Goal: Understand process/instructions

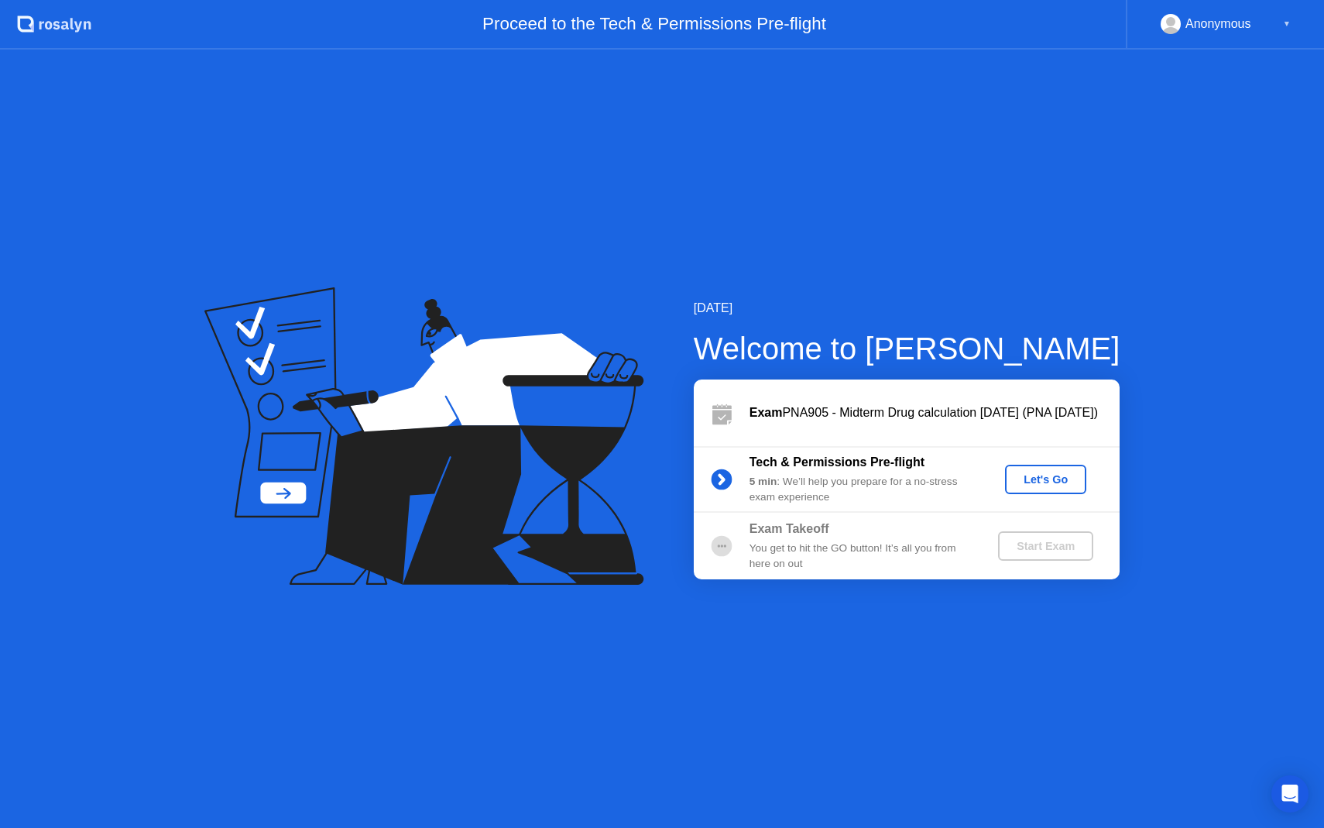
click at [1043, 490] on button "Let's Go" at bounding box center [1045, 478] width 81 height 29
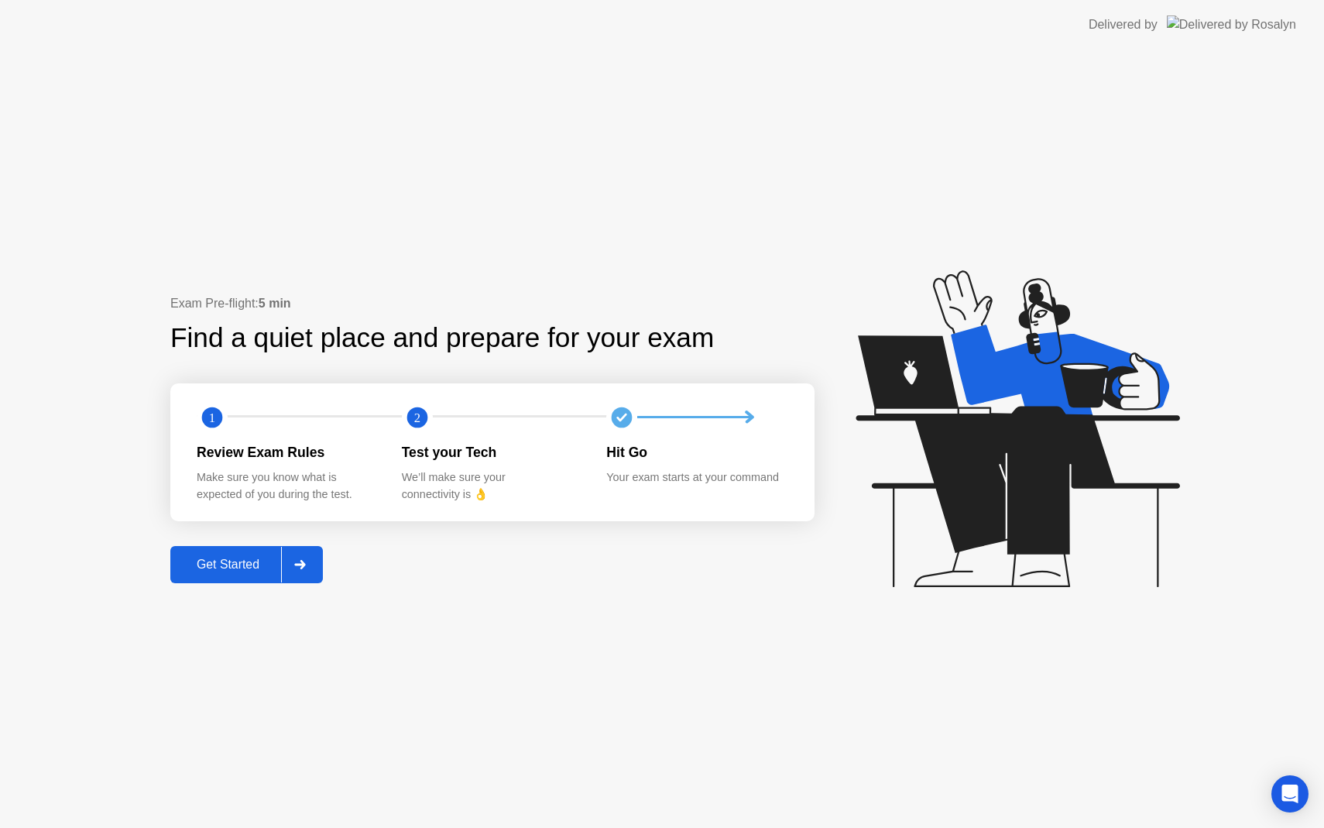
click at [233, 569] on div "Get Started" at bounding box center [228, 564] width 106 height 14
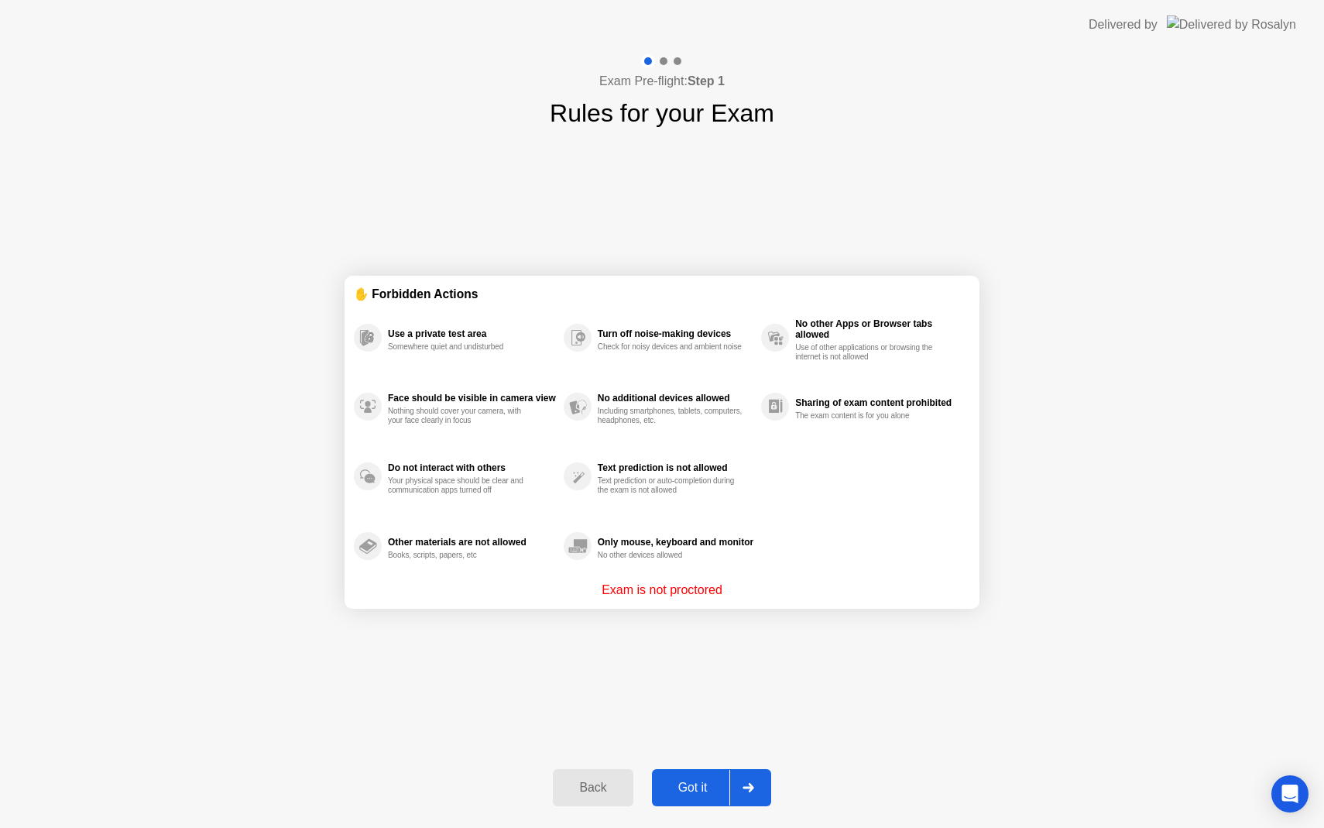
click at [694, 793] on div "Got it" at bounding box center [692, 787] width 73 height 14
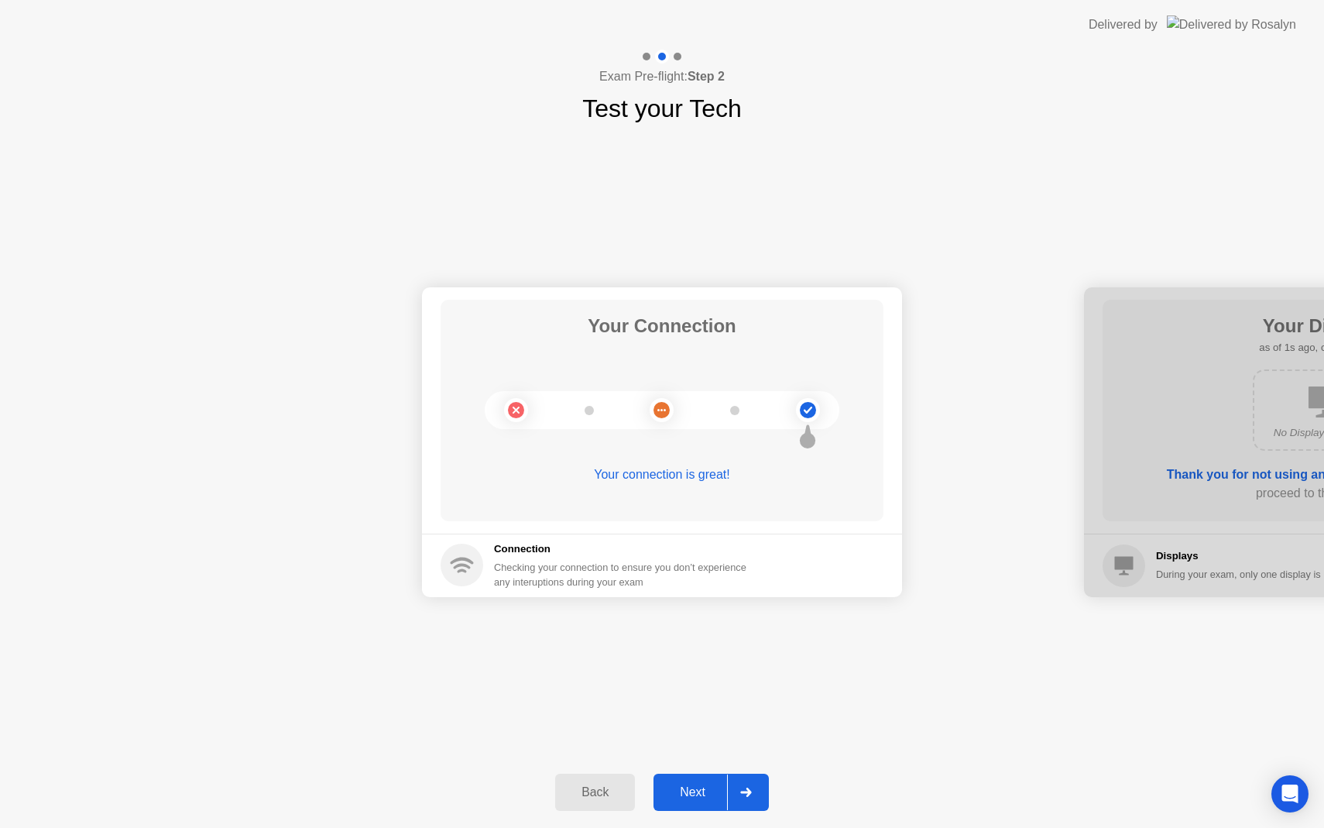
click at [694, 799] on div "Next" at bounding box center [692, 792] width 69 height 14
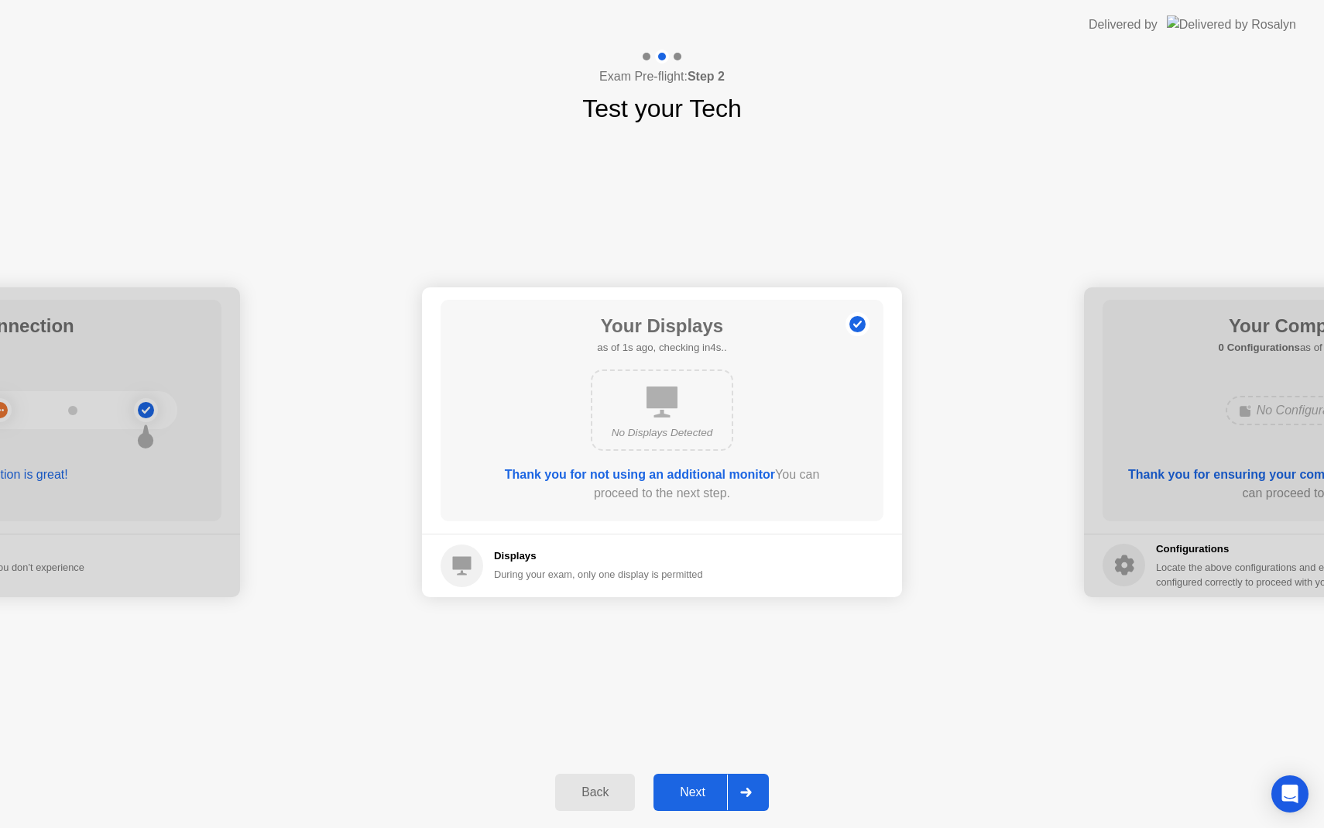
click at [687, 797] on div "Next" at bounding box center [692, 792] width 69 height 14
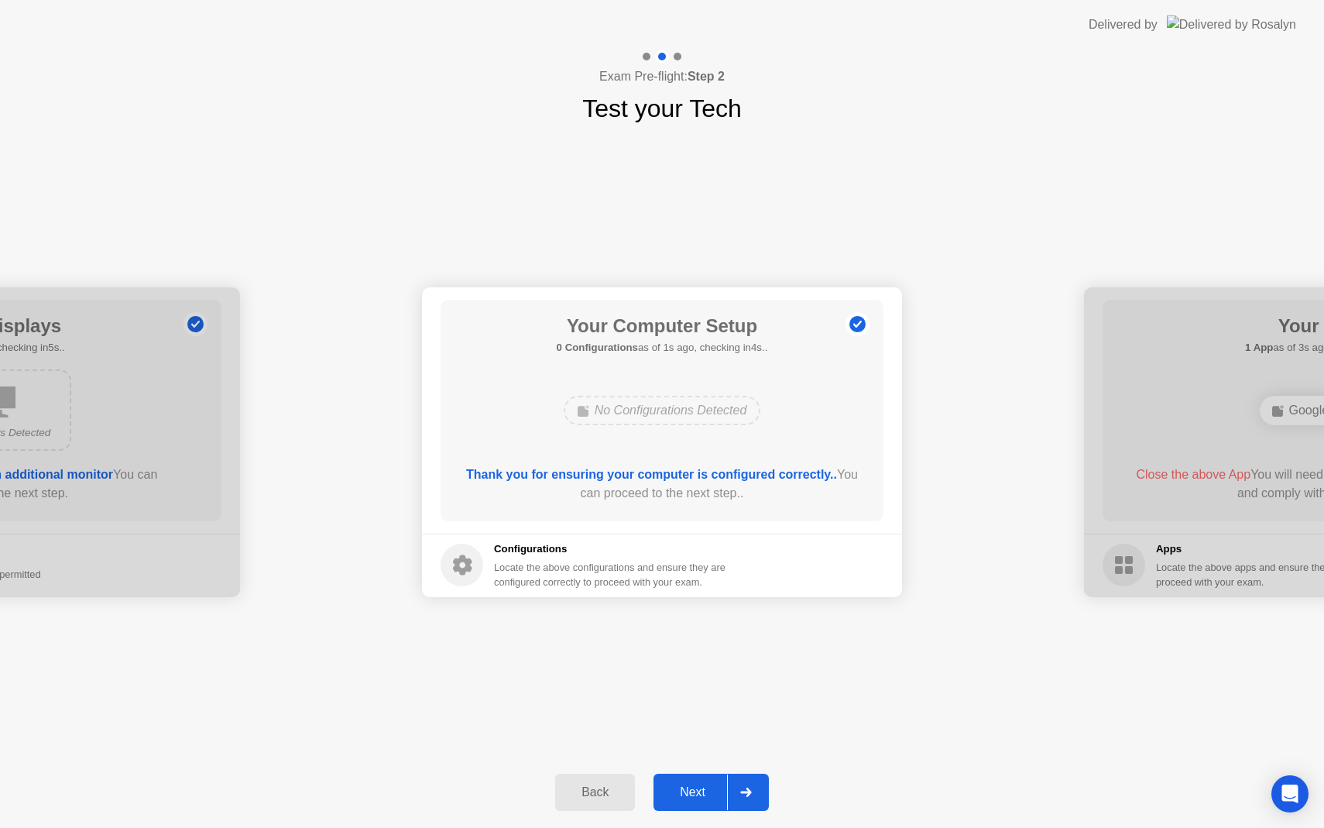
click at [668, 778] on button "Next" at bounding box center [710, 791] width 115 height 37
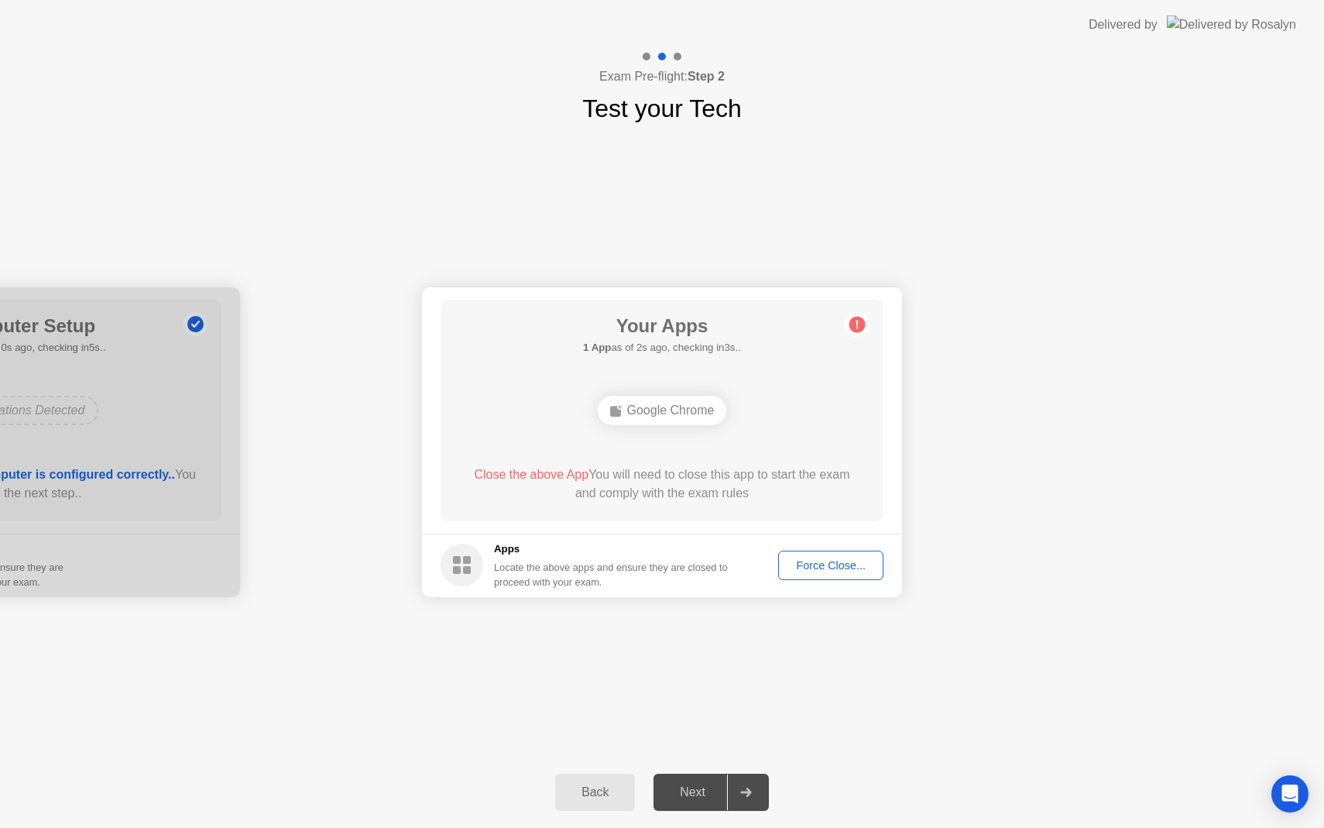
click at [821, 561] on div "Force Close..." at bounding box center [830, 565] width 94 height 12
click at [811, 563] on div "Force Close..." at bounding box center [830, 565] width 94 height 12
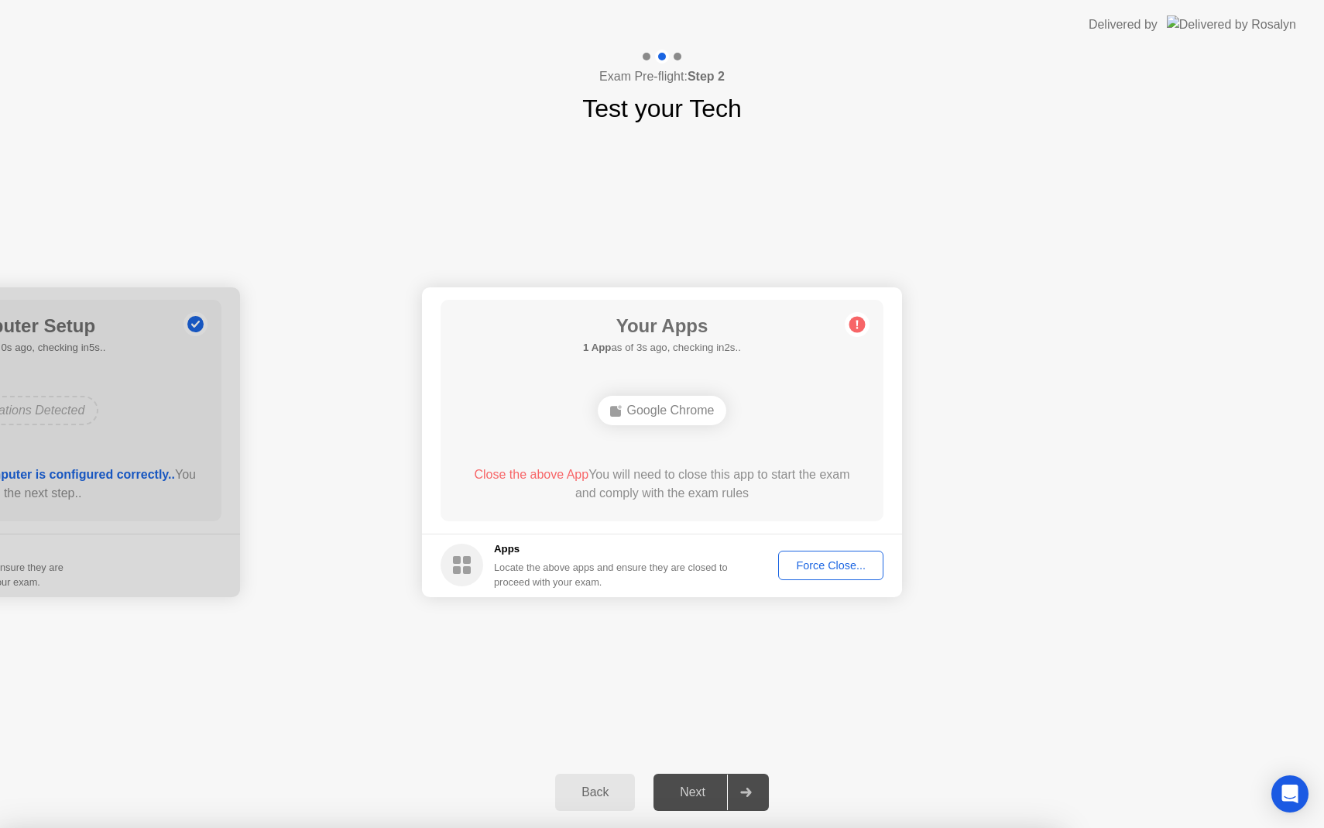
click at [1008, 827] on div at bounding box center [662, 828] width 1324 height 0
click at [840, 574] on button "Force Close..." at bounding box center [830, 564] width 105 height 29
